Goal: Task Accomplishment & Management: Book appointment/travel/reservation

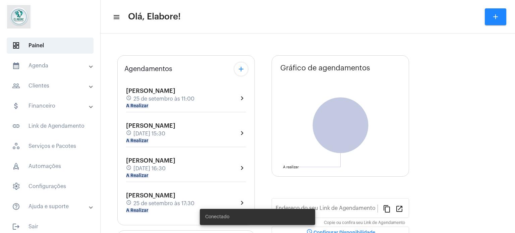
type input "[URL][DOMAIN_NAME]"
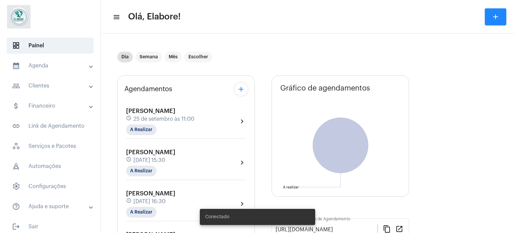
click at [489, 14] on button "add" at bounding box center [495, 16] width 21 height 17
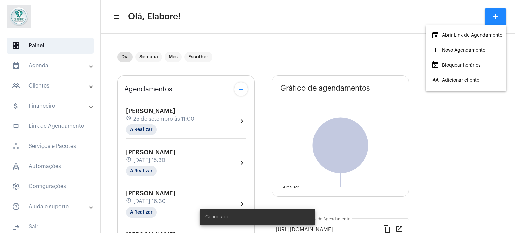
click at [459, 55] on span "add Novo Agendamento" at bounding box center [458, 50] width 54 height 12
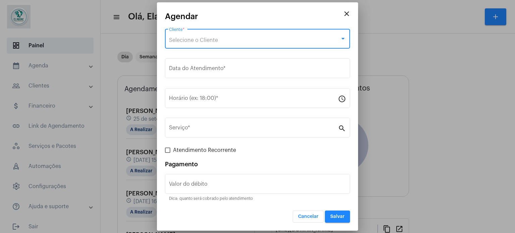
click at [194, 37] on div "Selecione o Cliente" at bounding box center [254, 40] width 171 height 6
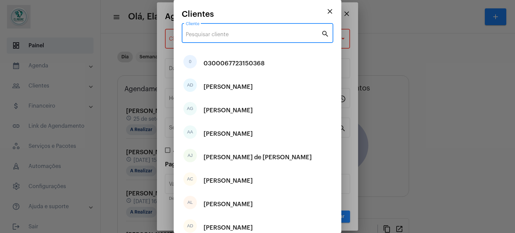
click at [247, 33] on input "Cliente" at bounding box center [253, 35] width 135 height 6
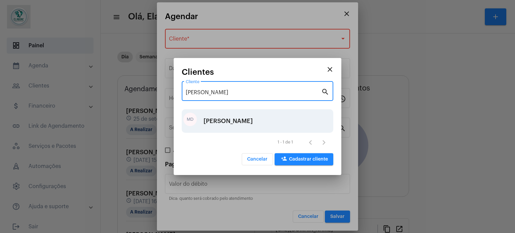
type input "[PERSON_NAME]"
click at [263, 120] on div "MD [PERSON_NAME]" at bounding box center [258, 120] width 152 height 23
type input "R$"
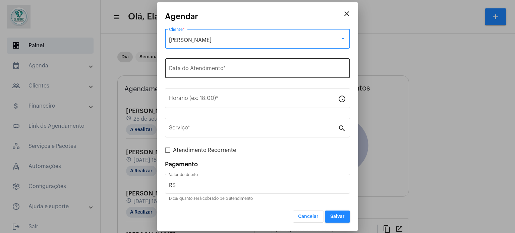
click at [241, 65] on div "Data do Atendimento *" at bounding box center [257, 67] width 177 height 21
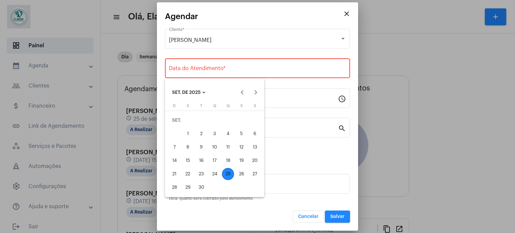
click at [228, 172] on div "25" at bounding box center [228, 174] width 12 height 12
type input "[DATE]"
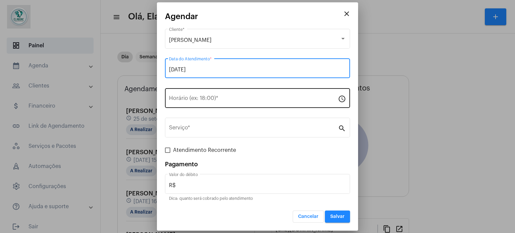
click at [223, 99] on input "Horário (ex: 18:00) *" at bounding box center [253, 100] width 169 height 6
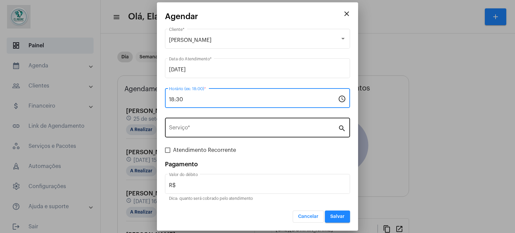
type input "18:30"
click at [189, 130] on input "Serviço *" at bounding box center [253, 129] width 169 height 6
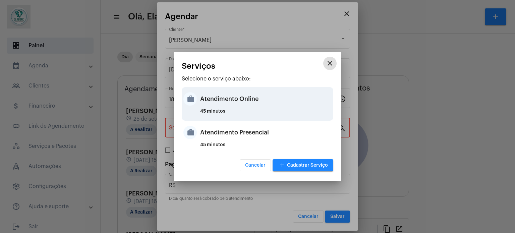
click at [228, 96] on div "Atendimento Online" at bounding box center [265, 99] width 131 height 20
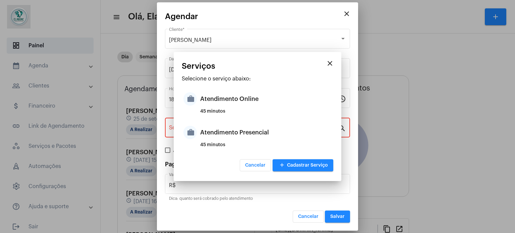
type input "Atendimento Online"
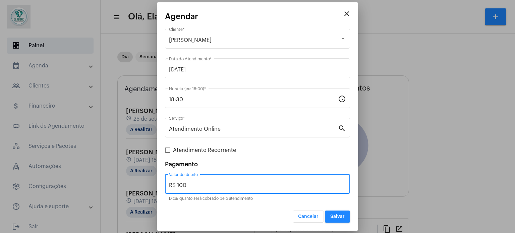
drag, startPoint x: 200, startPoint y: 182, endPoint x: 161, endPoint y: 184, distance: 39.6
click at [161, 184] on mat-dialog-container "close Agendar [PERSON_NAME] Cliente * [DATE] Data do Atendimento * 18:30 Horári…" at bounding box center [257, 116] width 201 height 229
type input "R$ 0"
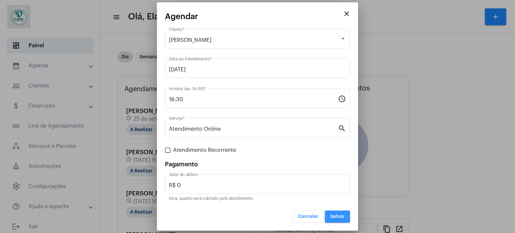
click at [339, 217] on span "Salvar" at bounding box center [337, 216] width 14 height 5
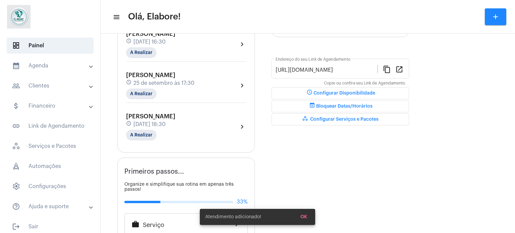
scroll to position [168, 0]
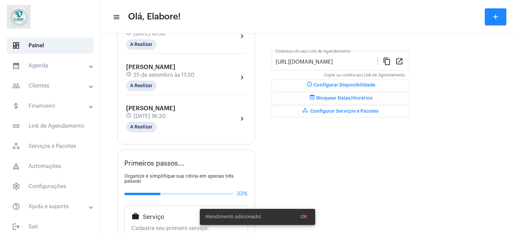
click at [166, 113] on span "[DATE] 18:30" at bounding box center [149, 116] width 32 height 6
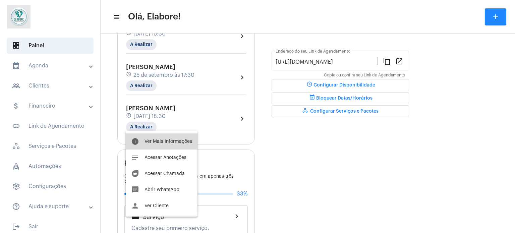
click at [163, 141] on span "Ver Mais Informações" at bounding box center [168, 141] width 48 height 5
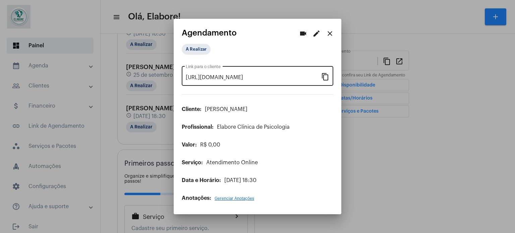
click at [329, 75] on mat-icon "content_copy" at bounding box center [325, 76] width 8 height 8
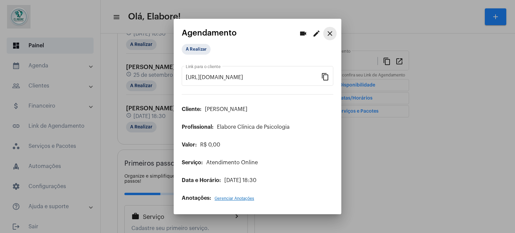
click at [329, 29] on mat-icon "close" at bounding box center [330, 33] width 8 height 8
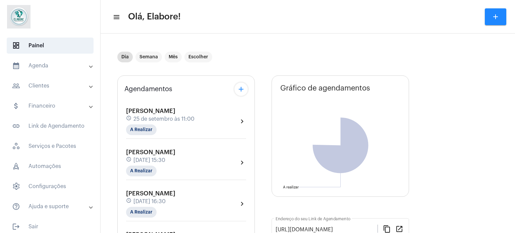
click at [493, 14] on mat-icon "add" at bounding box center [495, 17] width 8 height 8
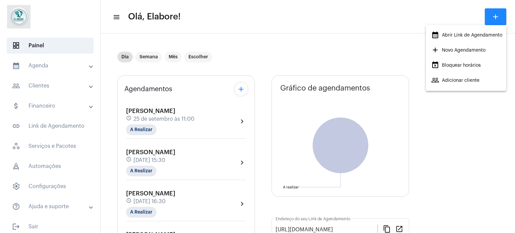
click at [441, 51] on span "add Novo Agendamento" at bounding box center [458, 50] width 54 height 12
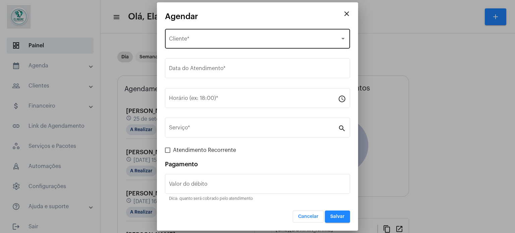
click at [217, 37] on div "Selecione o Cliente Cliente *" at bounding box center [257, 37] width 177 height 21
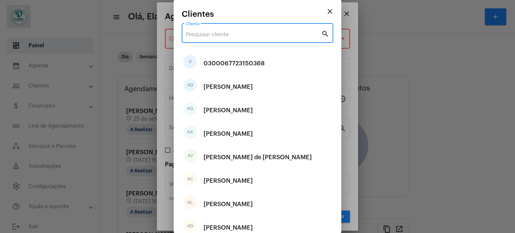
click at [226, 32] on input "Cliente" at bounding box center [253, 35] width 135 height 6
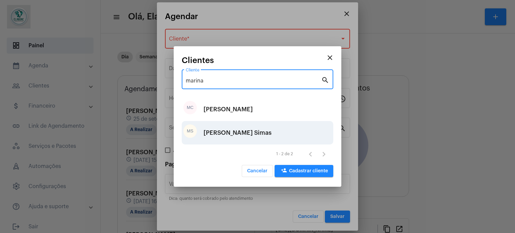
type input "marina"
click at [236, 136] on div "[PERSON_NAME] Simas" at bounding box center [237, 133] width 68 height 20
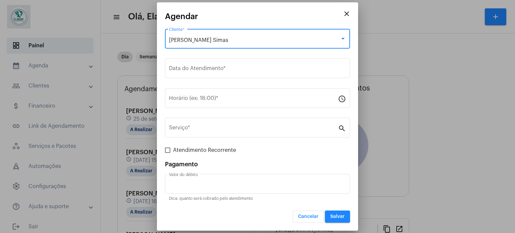
type input "R$"
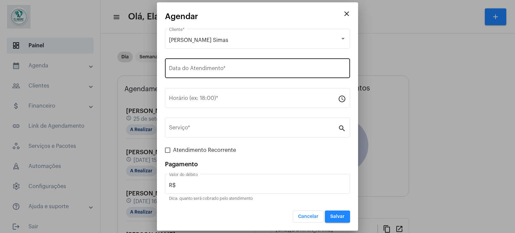
click at [243, 67] on div "Data do Atendimento *" at bounding box center [257, 67] width 177 height 21
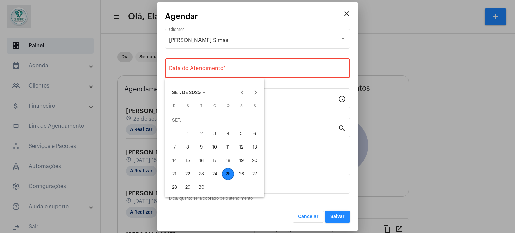
click at [229, 173] on div "25" at bounding box center [228, 174] width 12 height 12
type input "[DATE]"
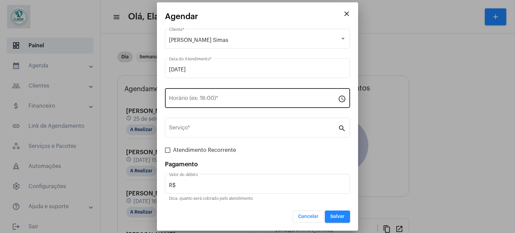
click at [233, 96] on div "Horário (ex: 18:00) *" at bounding box center [253, 97] width 169 height 21
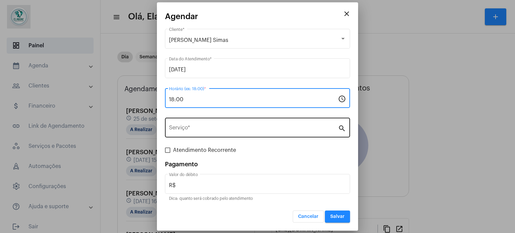
type input "18:00"
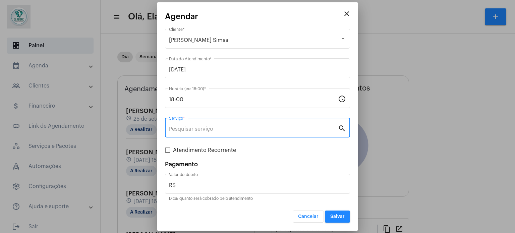
click at [214, 131] on input "Serviço *" at bounding box center [253, 129] width 169 height 6
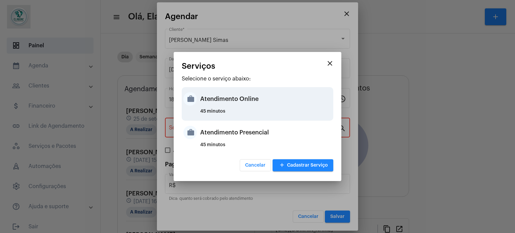
click at [234, 93] on div "Atendimento Online" at bounding box center [265, 99] width 131 height 20
type input "Atendimento Online"
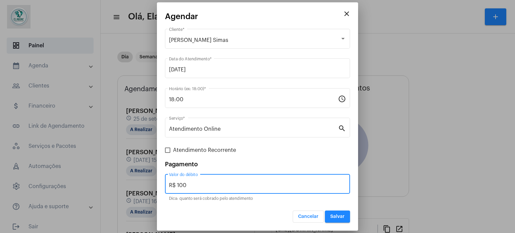
drag, startPoint x: 195, startPoint y: 185, endPoint x: 154, endPoint y: 188, distance: 41.4
click at [154, 188] on div "close Agendar [PERSON_NAME] Simas Cliente * [DATE] Data do Atendimento * 18:00 …" at bounding box center [257, 116] width 515 height 233
type input "R$ 0"
click at [341, 212] on button "Salvar" at bounding box center [337, 217] width 25 height 12
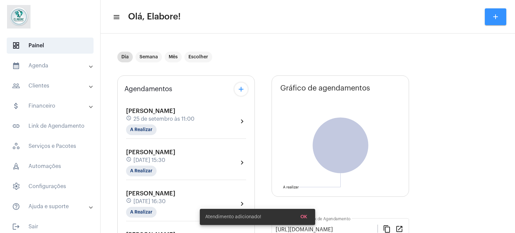
click at [495, 12] on button "add" at bounding box center [495, 16] width 21 height 17
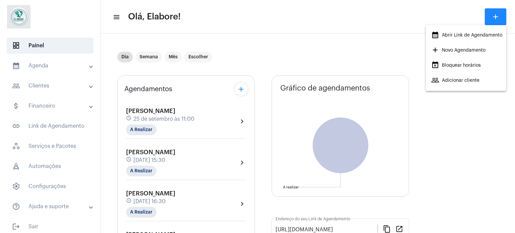
click at [348, 31] on div at bounding box center [257, 116] width 515 height 233
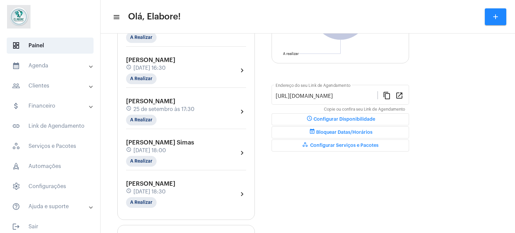
scroll to position [134, 0]
click at [194, 146] on div "schedule [DATE] 18:00" at bounding box center [160, 149] width 68 height 7
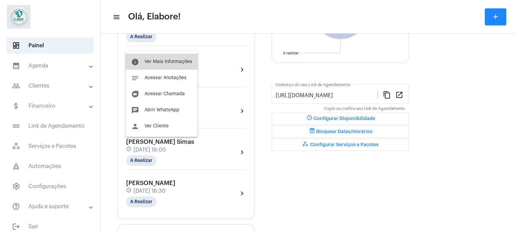
click at [171, 59] on button "info Ver Mais Informações" at bounding box center [162, 62] width 72 height 16
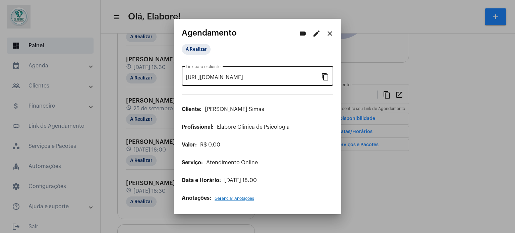
click at [323, 76] on mat-icon "content_copy" at bounding box center [325, 76] width 8 height 8
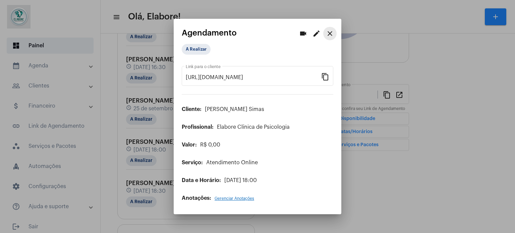
click at [325, 35] on button "close" at bounding box center [329, 33] width 13 height 13
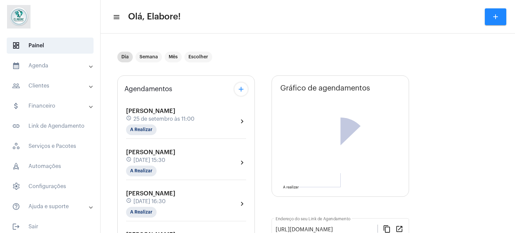
click at [486, 16] on button "add" at bounding box center [495, 16] width 21 height 17
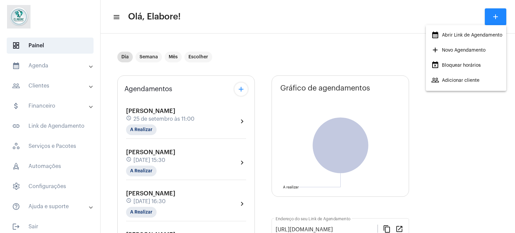
click at [450, 51] on span "add Novo Agendamento" at bounding box center [458, 50] width 54 height 12
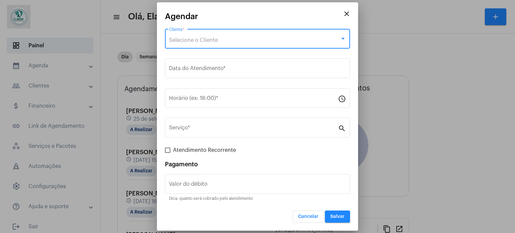
click at [270, 37] on div "Selecione o Cliente" at bounding box center [254, 40] width 171 height 6
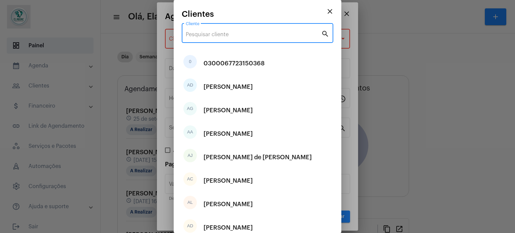
click at [270, 37] on input "Cliente" at bounding box center [253, 35] width 135 height 6
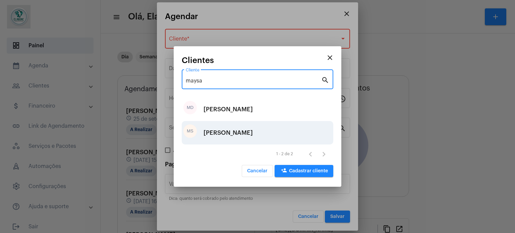
type input "maysa"
click at [233, 132] on div "[PERSON_NAME]" at bounding box center [227, 133] width 49 height 20
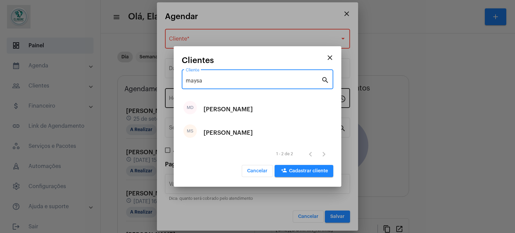
type input "R$"
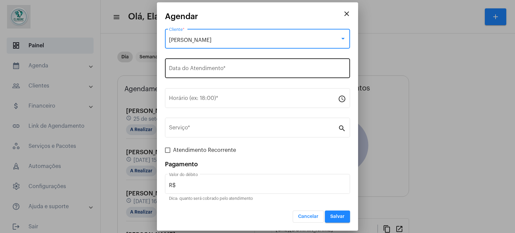
click at [221, 71] on input "Data do Atendimento *" at bounding box center [257, 70] width 177 height 6
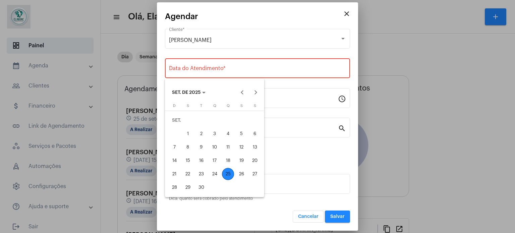
click at [229, 174] on div "25" at bounding box center [228, 174] width 12 height 12
type input "[DATE]"
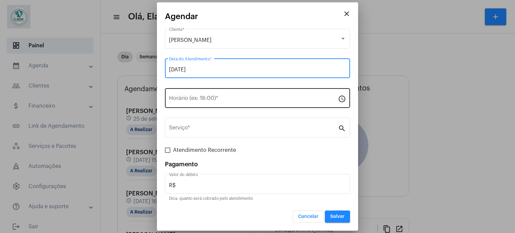
click at [219, 99] on input "Horário (ex: 18:00) *" at bounding box center [253, 100] width 169 height 6
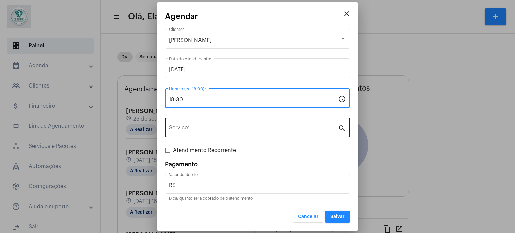
type input "18:30"
click at [210, 121] on div "Serviço *" at bounding box center [253, 126] width 169 height 21
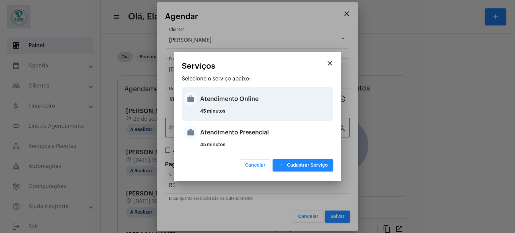
click at [224, 93] on div "Atendimento Online" at bounding box center [265, 99] width 131 height 20
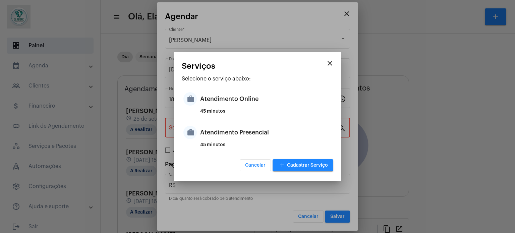
type input "Atendimento Online"
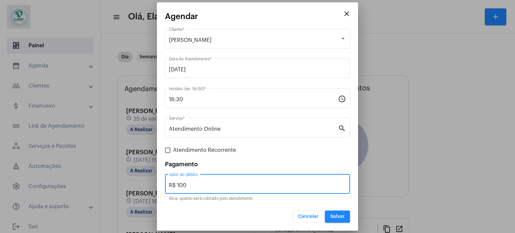
drag, startPoint x: 191, startPoint y: 184, endPoint x: 165, endPoint y: 186, distance: 26.2
click at [165, 186] on mat-dialog-container "close [PERSON_NAME] Cliente * [DATE] Data do Atendimento * 18:30 Horário (ex: 1…" at bounding box center [257, 116] width 201 height 229
type input "R$ 0"
click at [333, 219] on button "Salvar" at bounding box center [337, 217] width 25 height 12
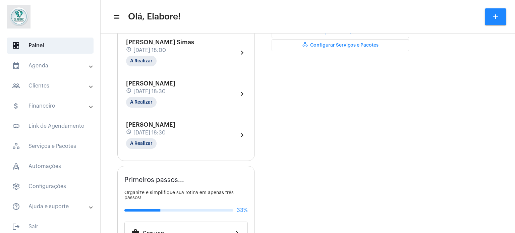
scroll to position [235, 0]
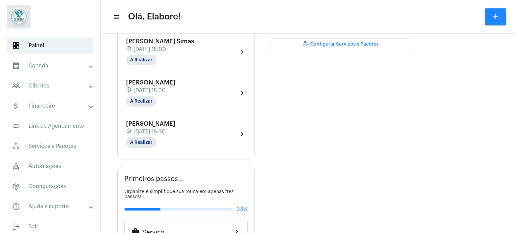
click at [166, 129] on span "[DATE] 18:30" at bounding box center [149, 132] width 32 height 6
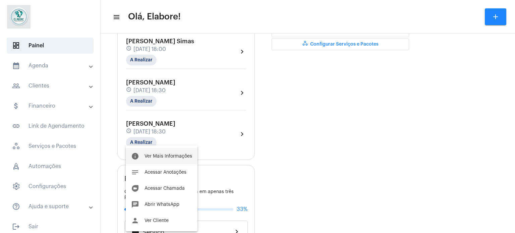
click at [182, 155] on span "Ver Mais Informações" at bounding box center [168, 156] width 48 height 5
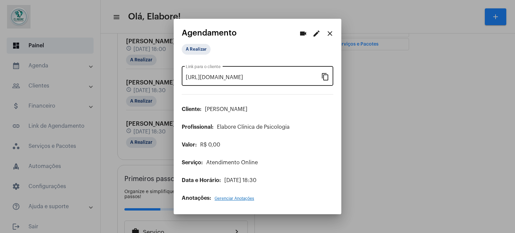
click at [323, 78] on mat-icon "content_copy" at bounding box center [325, 76] width 8 height 8
